Goal: Task Accomplishment & Management: Manage account settings

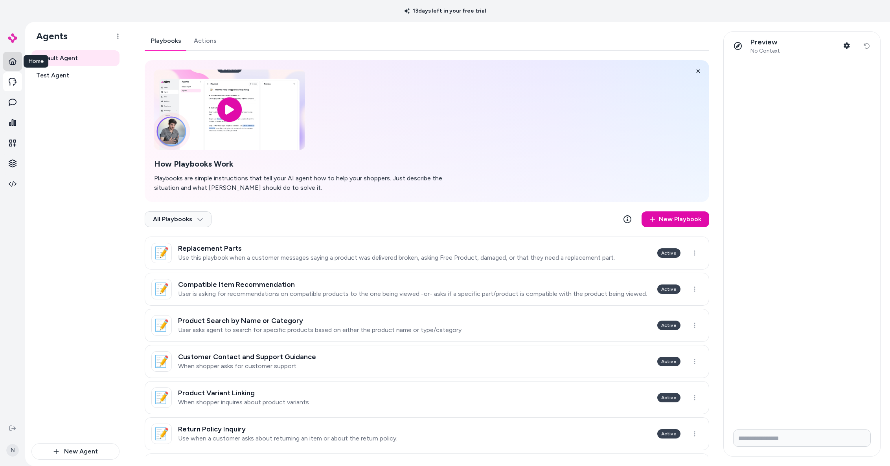
click at [12, 67] on link at bounding box center [12, 61] width 19 height 19
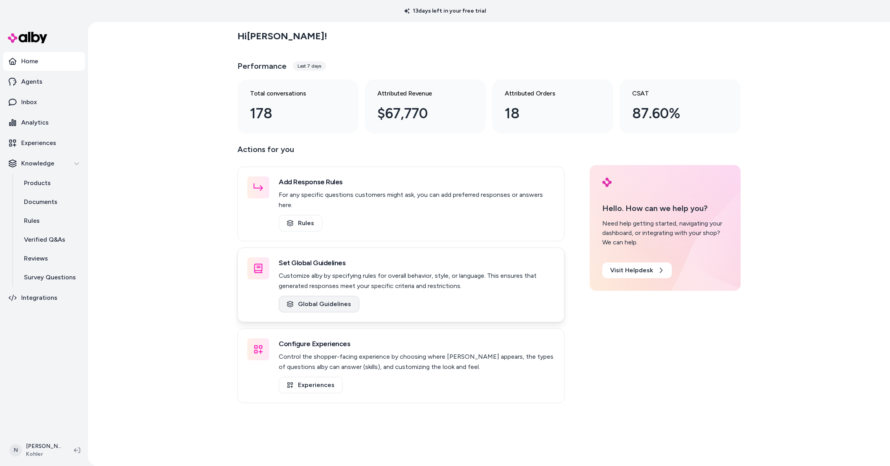
click at [323, 296] on link "Global Guidelines" at bounding box center [319, 304] width 81 height 17
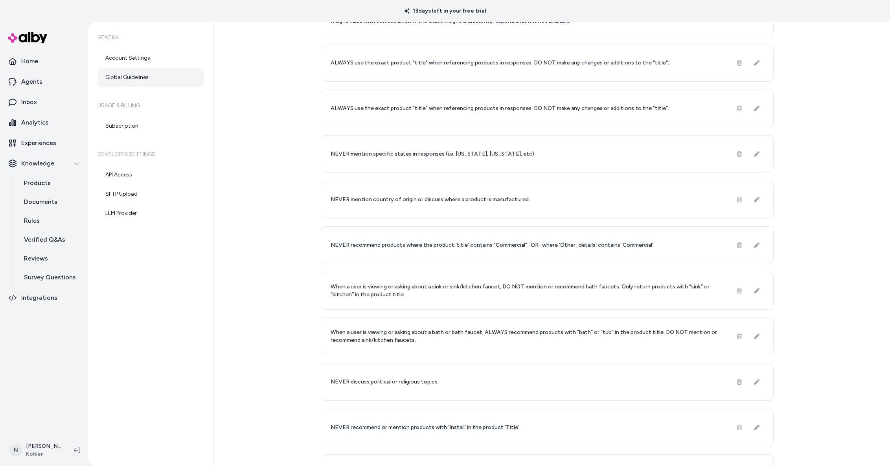
scroll to position [589, 0]
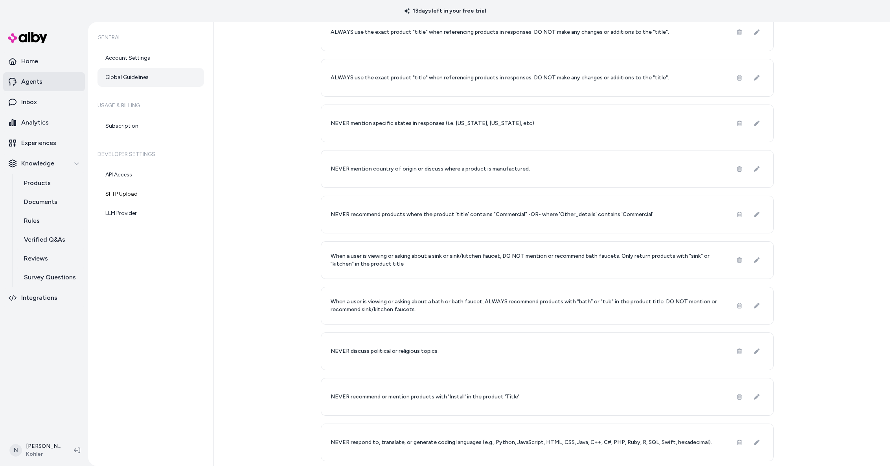
click at [33, 87] on link "Agents" at bounding box center [44, 81] width 82 height 19
click at [37, 83] on p "Agents" at bounding box center [31, 81] width 21 height 9
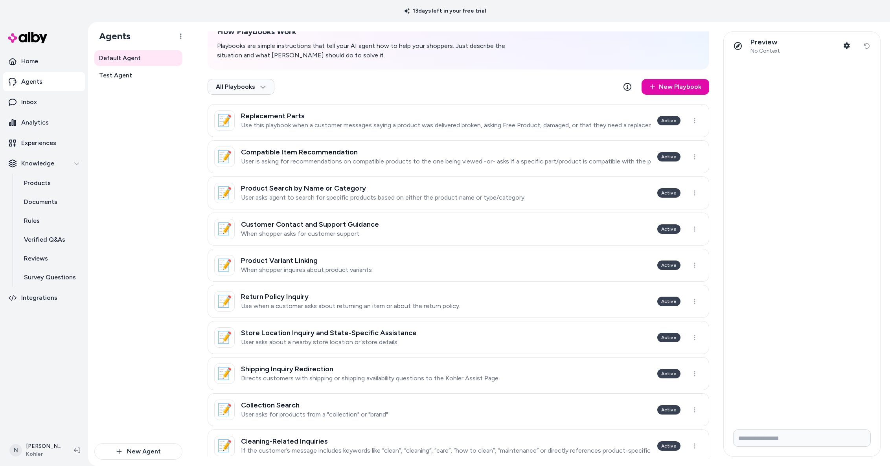
scroll to position [133, 0]
click at [357, 292] on link "📝 Return Policy Inquiry Use when a customer asks about returning an item or abo…" at bounding box center [459, 301] width 502 height 33
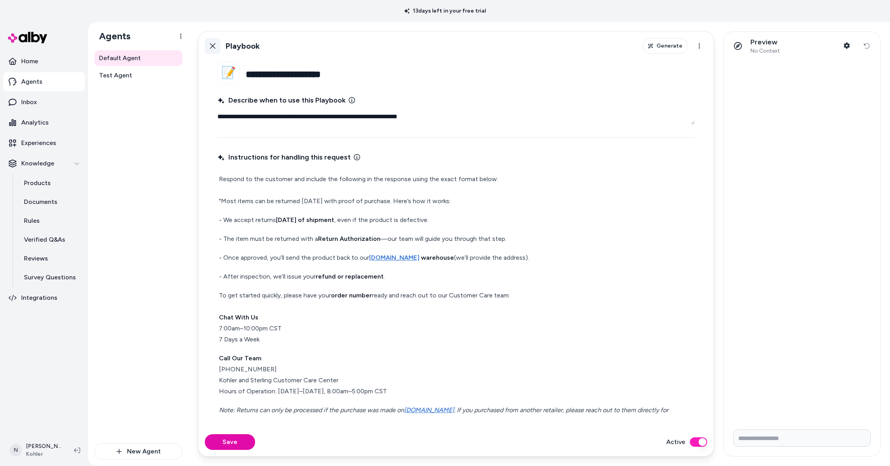
click at [212, 45] on icon at bounding box center [213, 46] width 6 height 6
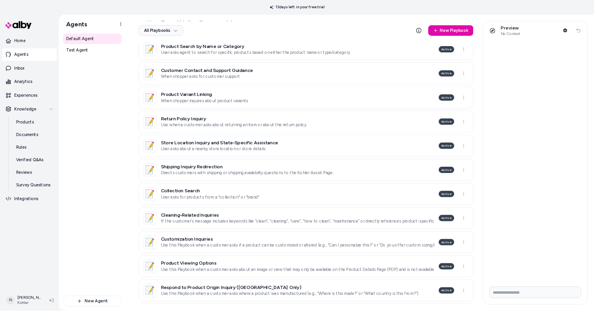
scroll to position [255, 0]
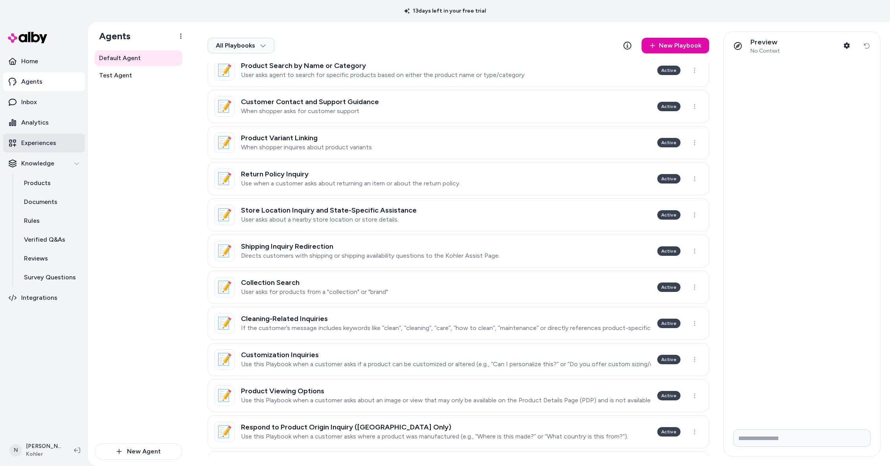
click at [43, 146] on p "Experiences" at bounding box center [38, 142] width 35 height 9
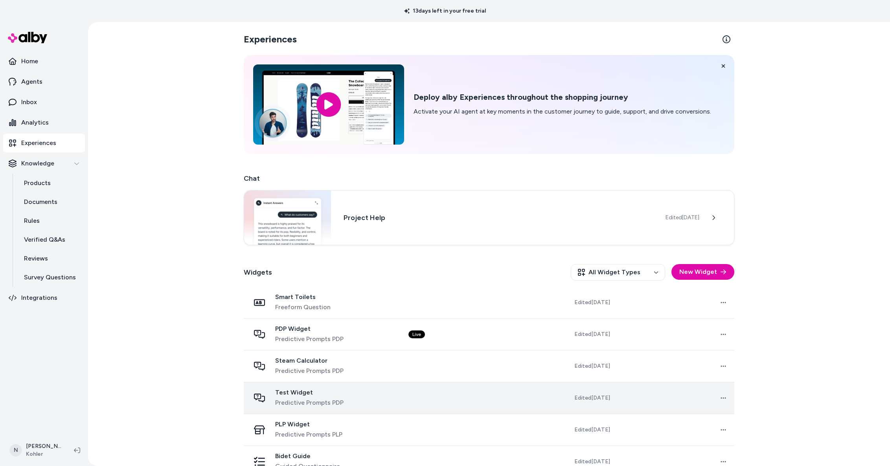
click at [308, 397] on div "Test Widget Predictive Prompts PDP" at bounding box center [309, 398] width 68 height 19
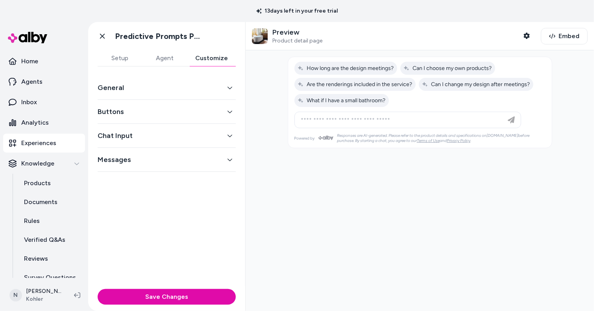
click at [208, 55] on button "Customize" at bounding box center [211, 58] width 48 height 16
click at [184, 83] on button "General" at bounding box center [167, 87] width 138 height 11
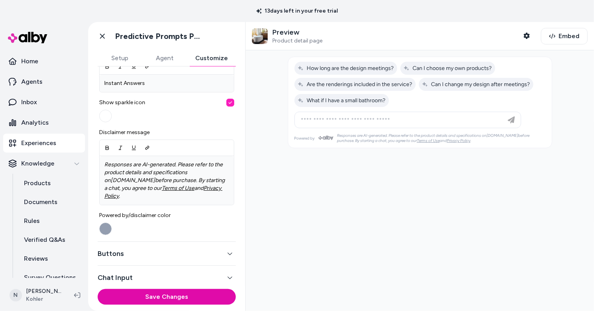
scroll to position [282, 0]
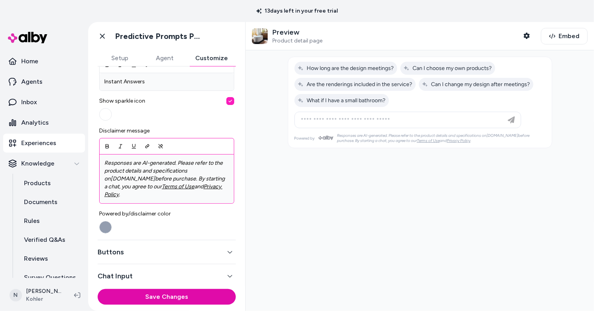
click at [162, 188] on u "Terms of Use" at bounding box center [178, 186] width 33 height 7
click at [149, 146] on icon "Link" at bounding box center [147, 147] width 6 height 6
click at [149, 145] on icon "Link" at bounding box center [147, 147] width 6 height 6
click at [160, 147] on icon "Remove Link" at bounding box center [160, 146] width 4 height 4
click at [149, 147] on icon "Link" at bounding box center [147, 147] width 6 height 6
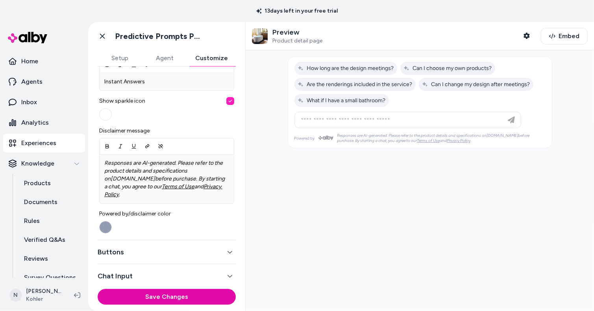
click at [417, 139] on u "Terms of Use" at bounding box center [428, 140] width 23 height 5
click at [446, 139] on u "Privacy Policy" at bounding box center [458, 140] width 24 height 5
click at [206, 189] on p "Responses are AI-generated. Please refer to the product details and specificati…" at bounding box center [166, 178] width 125 height 39
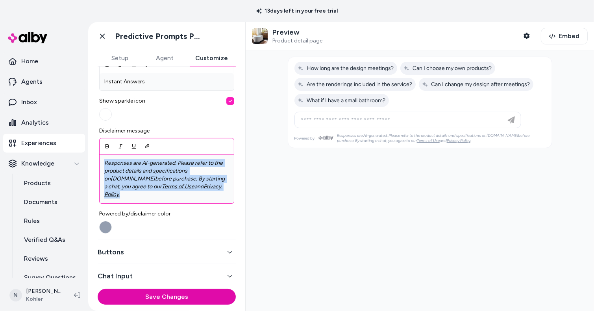
drag, startPoint x: 199, startPoint y: 188, endPoint x: 101, endPoint y: 160, distance: 101.8
click at [101, 160] on div "Responses are AI-generated. Please refer to the product details and specificati…" at bounding box center [167, 179] width 134 height 49
copy p "Responses are AI-generated. Please refer to the product details and specificati…"
click at [167, 301] on button "Save Changes" at bounding box center [167, 297] width 138 height 16
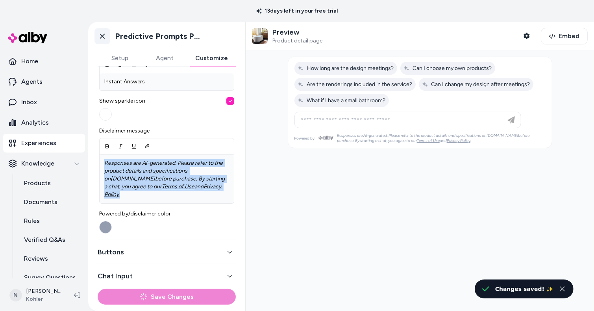
click at [105, 35] on icon at bounding box center [102, 36] width 8 height 8
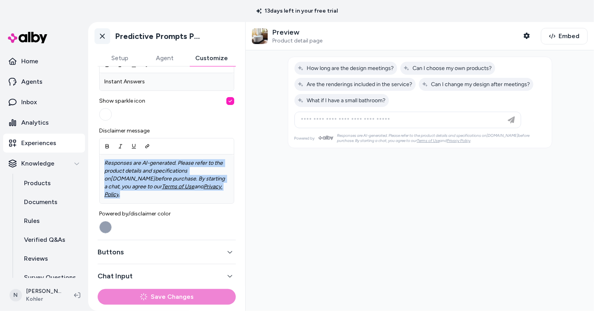
click at [98, 34] on link "Go back" at bounding box center [102, 36] width 16 height 16
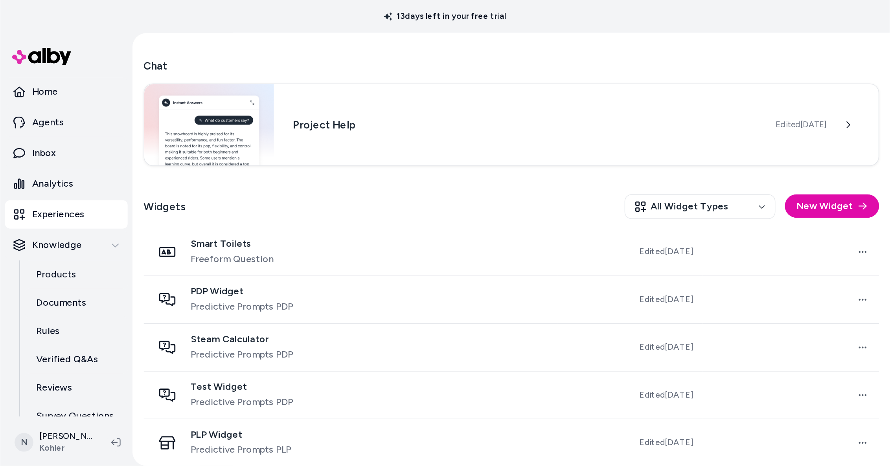
scroll to position [81, 0]
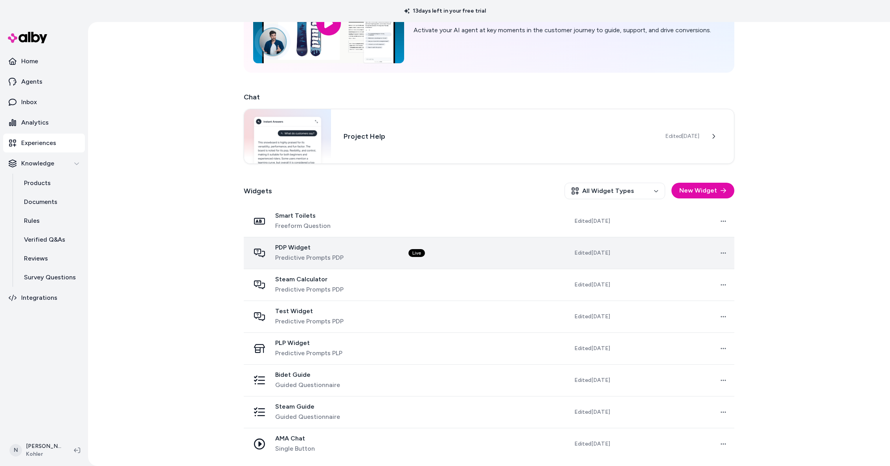
click at [324, 257] on span "Predictive Prompts PDP" at bounding box center [309, 257] width 68 height 9
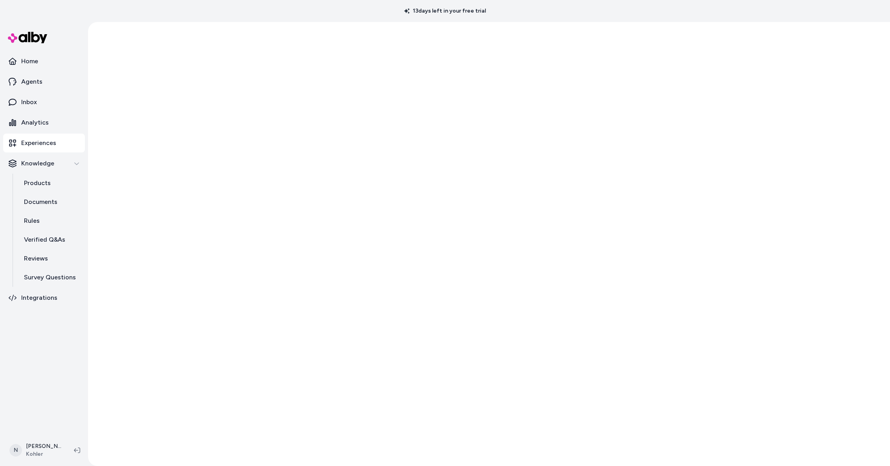
click at [287, 254] on div at bounding box center [489, 244] width 802 height 444
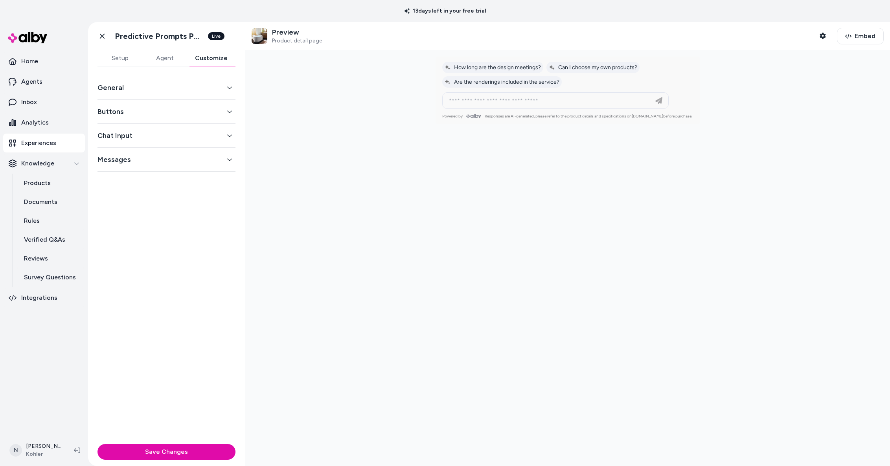
click at [208, 50] on button "Customize" at bounding box center [211, 58] width 48 height 16
click at [185, 108] on button "Buttons" at bounding box center [167, 111] width 138 height 11
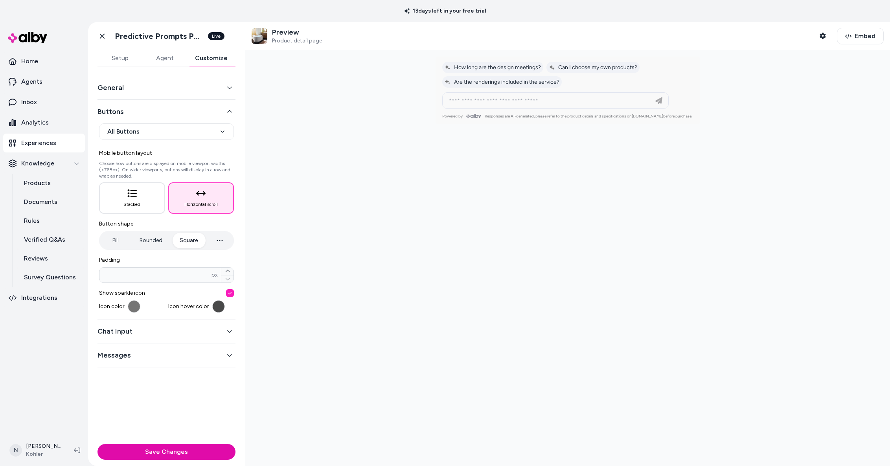
click at [172, 92] on button "General" at bounding box center [167, 87] width 138 height 11
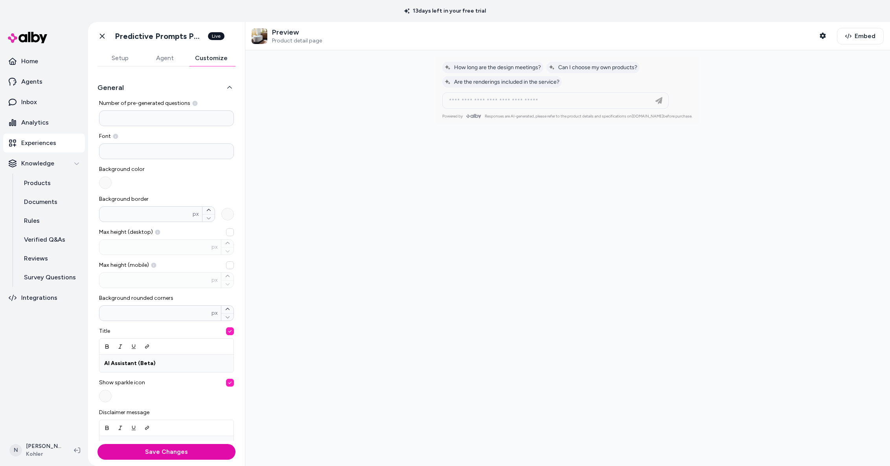
scroll to position [137, 0]
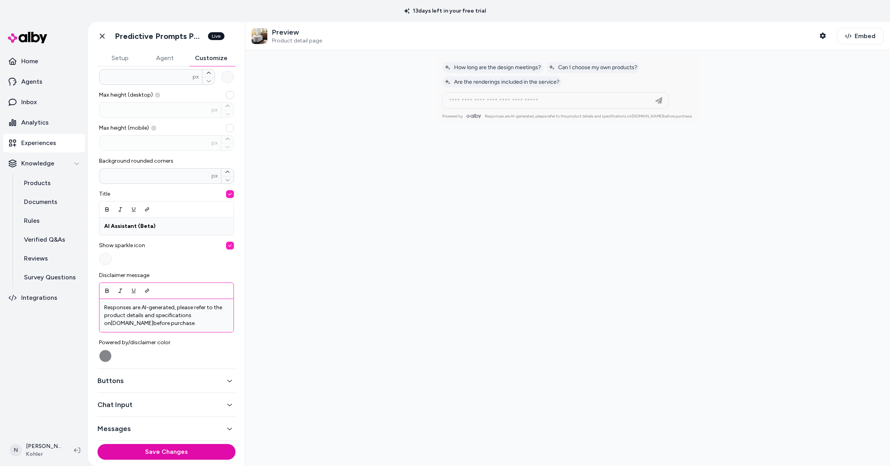
click at [166, 311] on p "Responses are AI-generated, please refer to the product details and specificati…" at bounding box center [166, 316] width 125 height 24
drag, startPoint x: 164, startPoint y: 324, endPoint x: 86, endPoint y: 304, distance: 80.8
click at [86, 304] on section "Home Agents Inbox Analytics Experiences Knowledge Products Documents Rules Veri…" at bounding box center [445, 255] width 890 height 466
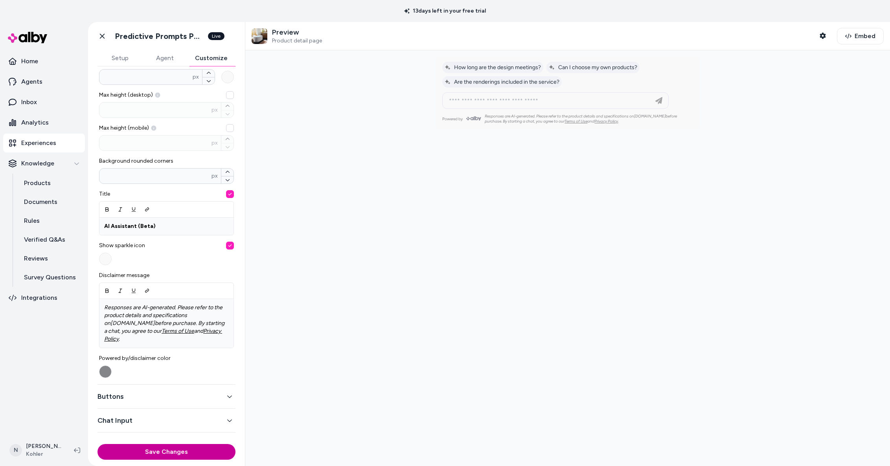
click at [191, 311] on button "Save Changes" at bounding box center [167, 452] width 138 height 16
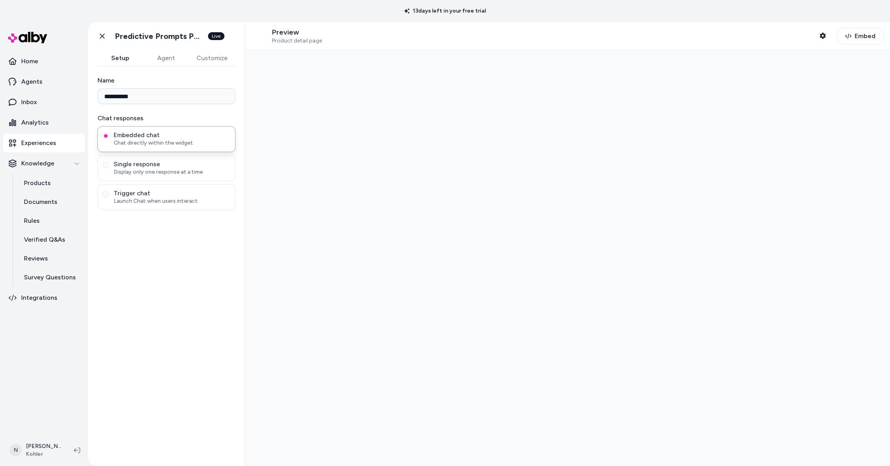
type input "**********"
